Goal: Information Seeking & Learning: Learn about a topic

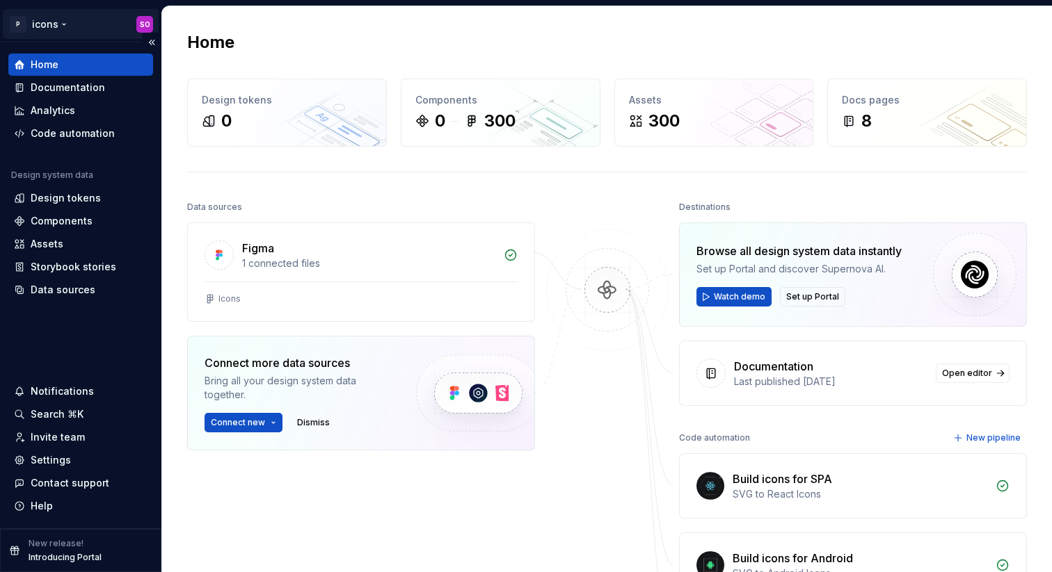
click at [56, 24] on html "P icons SO Home Documentation Analytics Code automation Design system data Desi…" at bounding box center [526, 286] width 1052 height 572
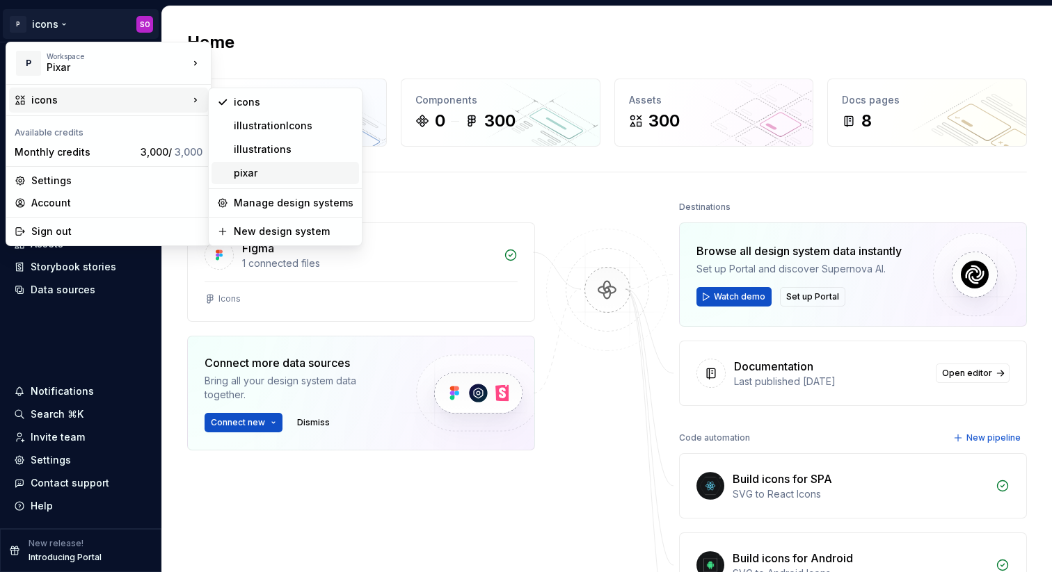
click at [264, 172] on div "pixar" at bounding box center [294, 173] width 120 height 14
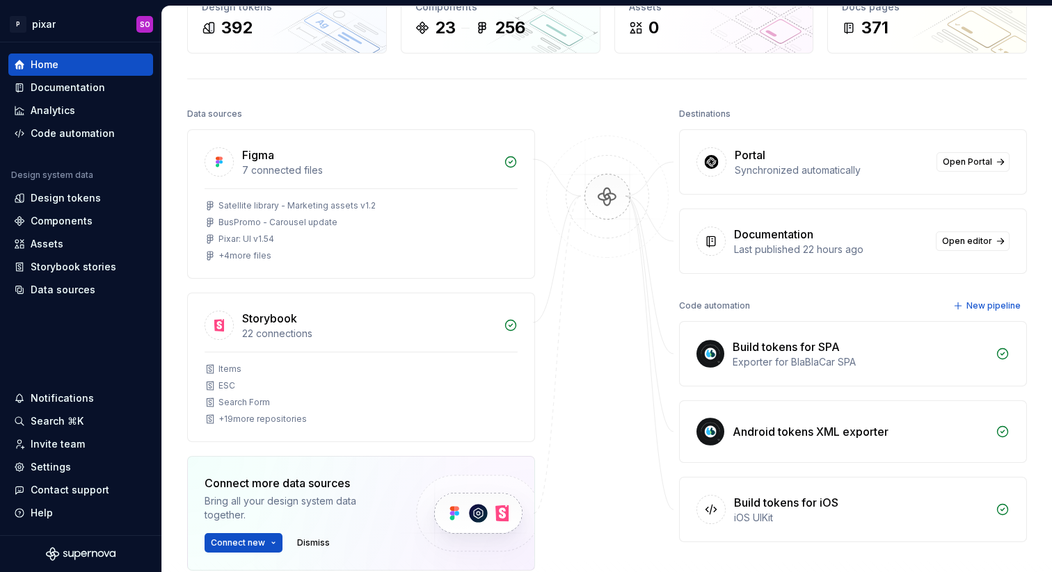
scroll to position [86, 0]
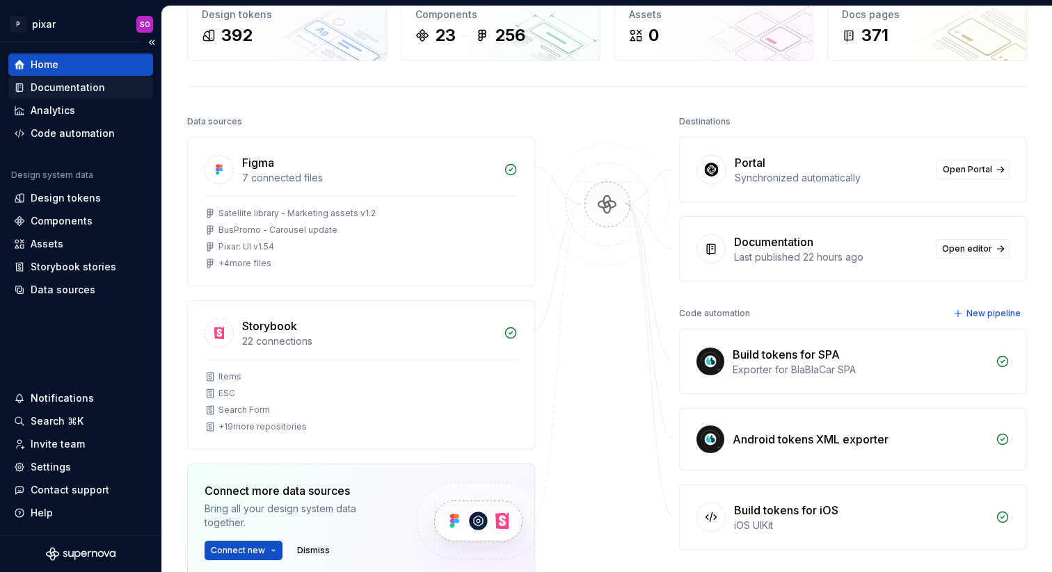
click at [83, 88] on div "Documentation" at bounding box center [68, 88] width 74 height 14
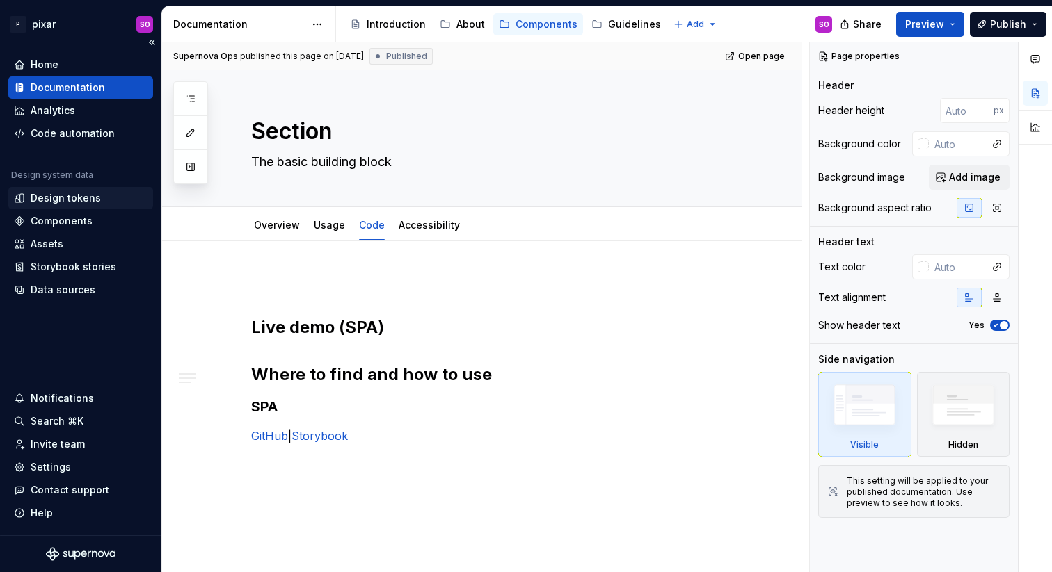
click at [70, 197] on div "Design tokens" at bounding box center [66, 198] width 70 height 14
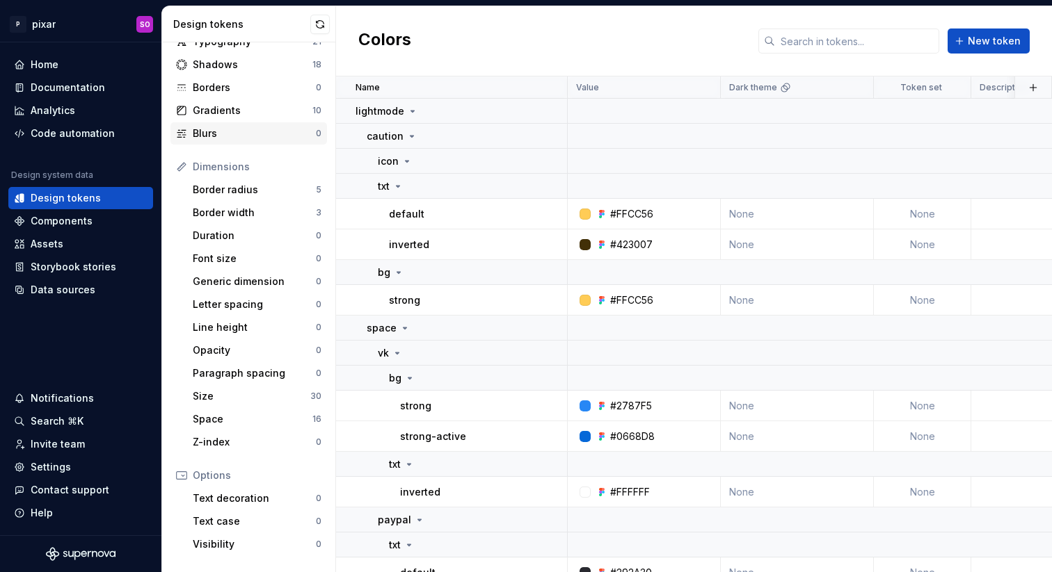
scroll to position [74, 0]
click at [230, 394] on div "Size" at bounding box center [252, 395] width 118 height 14
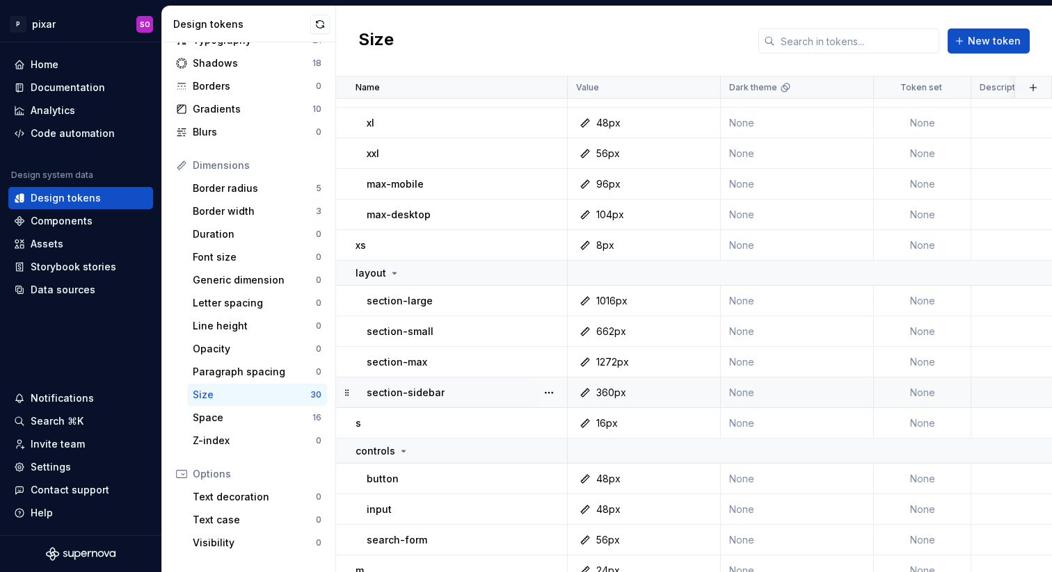
scroll to position [198, 0]
click at [607, 364] on div "1272px" at bounding box center [612, 364] width 33 height 14
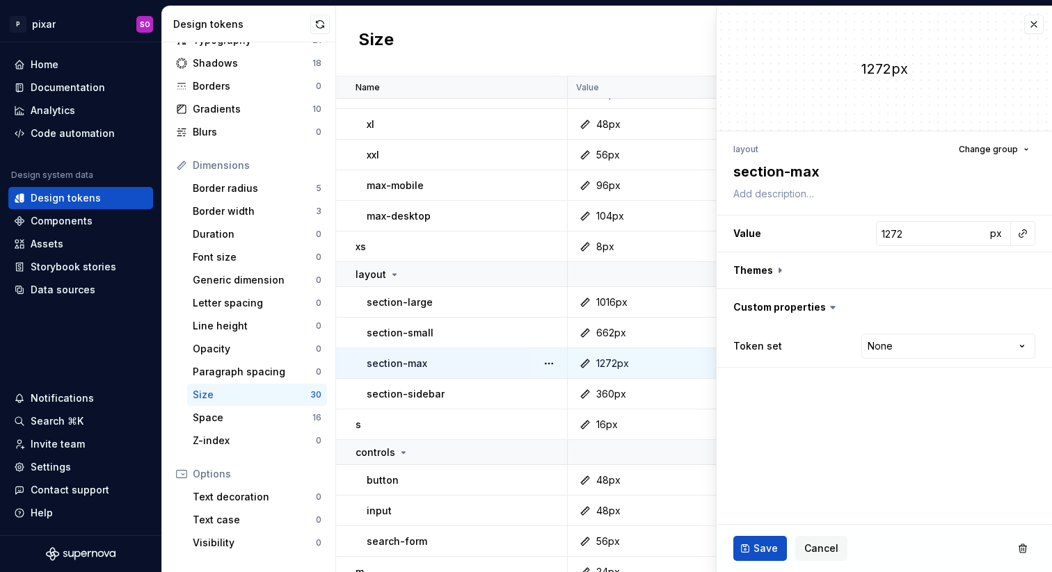
type textarea "*"
